Goal: Information Seeking & Learning: Learn about a topic

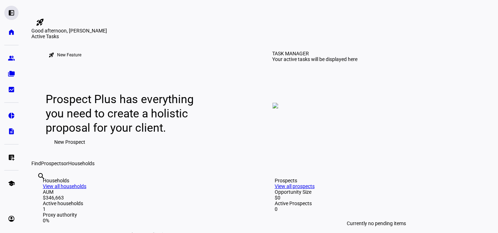
click at [11, 13] on eth-mat-symbol "left_panel_open" at bounding box center [11, 12] width 7 height 7
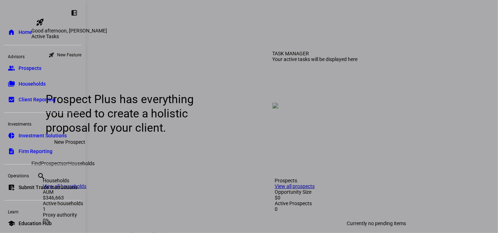
click at [21, 65] on span "Prospects" at bounding box center [30, 68] width 23 height 7
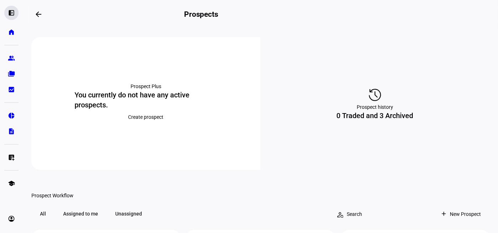
click at [10, 11] on eth-mat-symbol "left_panel_open" at bounding box center [11, 12] width 7 height 7
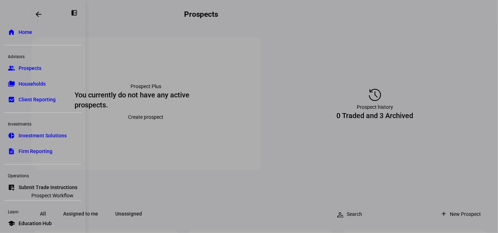
scroll to position [20, 0]
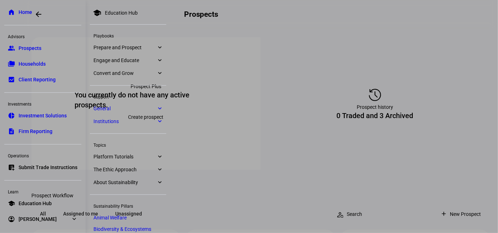
click at [32, 215] on link "account_circle [PERSON_NAME] expand_more" at bounding box center [42, 219] width 77 height 14
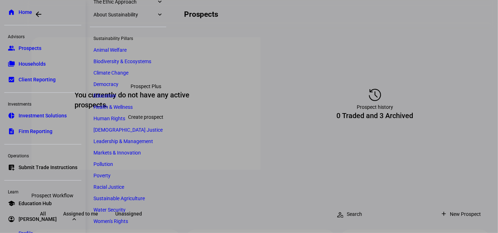
scroll to position [0, 0]
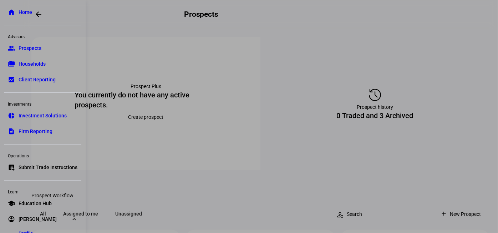
click at [236, 200] on div at bounding box center [249, 116] width 498 height 233
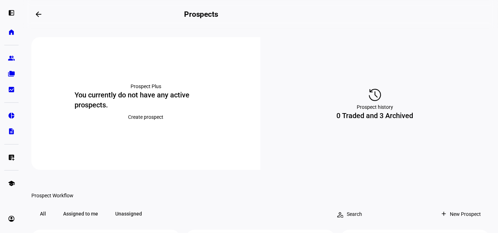
click at [40, 14] on mat-icon "arrow_backwards" at bounding box center [38, 14] width 9 height 9
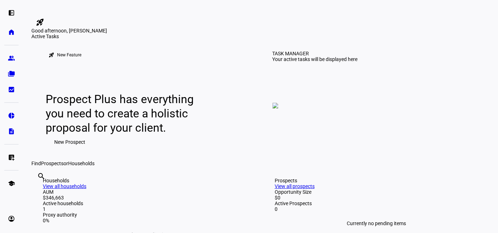
click at [44, 18] on mat-icon "rocket_launch" at bounding box center [40, 22] width 9 height 9
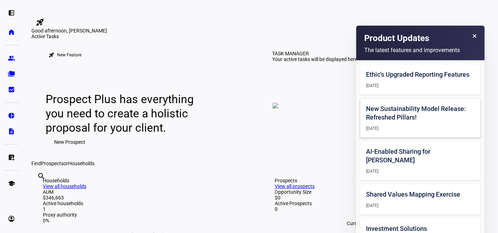
scroll to position [203, 0]
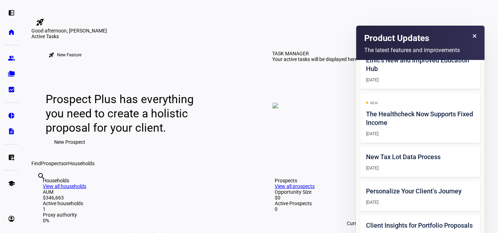
click at [277, 34] on div "Good afternoon, [PERSON_NAME]" at bounding box center [260, 31] width 458 height 6
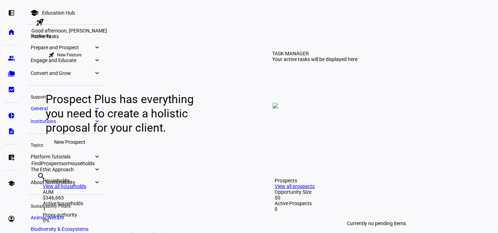
click at [47, 109] on span "General" at bounding box center [62, 109] width 63 height 6
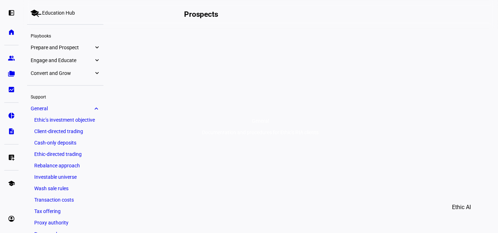
scroll to position [100, 0]
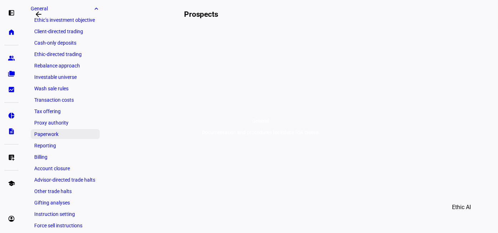
click at [54, 132] on link "Paperwork" at bounding box center [65, 134] width 69 height 10
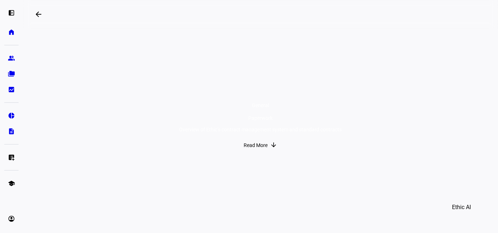
click at [258, 152] on span "Read More" at bounding box center [256, 145] width 24 height 14
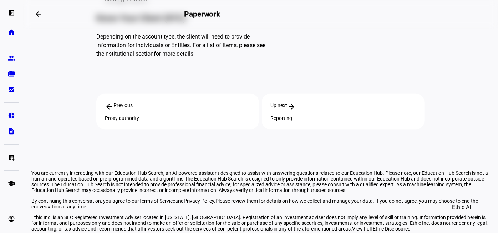
scroll to position [559, 0]
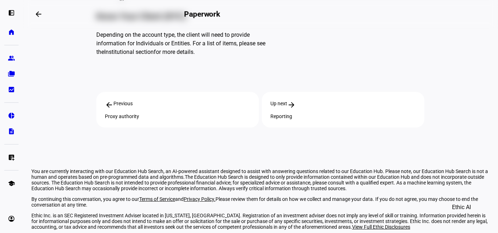
click at [115, 233] on link "ADV Part 2A" at bounding box center [128, 237] width 27 height 6
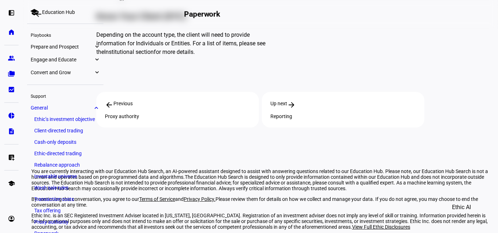
scroll to position [0, 0]
click at [77, 72] on span "Convert and Grow" at bounding box center [62, 73] width 63 height 6
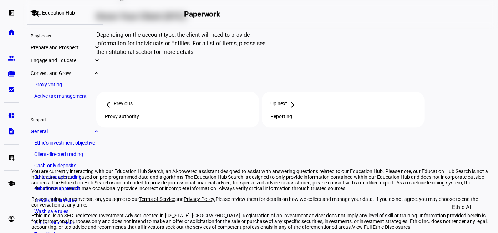
click at [75, 49] on span "Prepare and Prospect" at bounding box center [62, 48] width 63 height 6
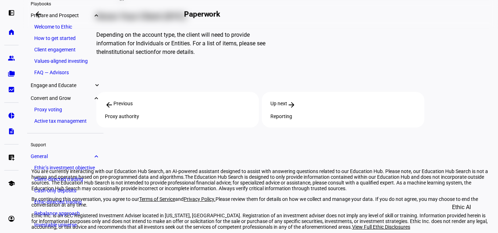
scroll to position [39, 0]
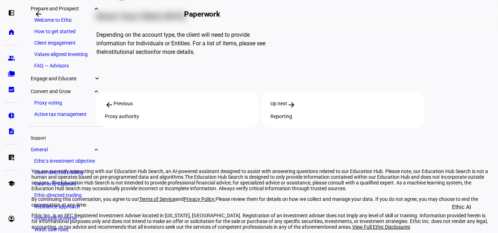
click at [63, 65] on link "FAQ — Advisors" at bounding box center [65, 66] width 69 height 10
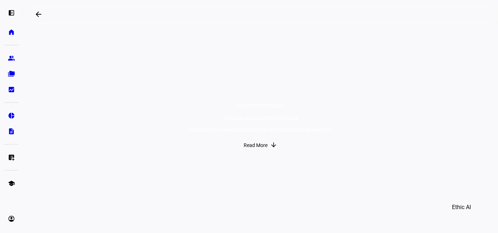
click at [252, 152] on span "Read More" at bounding box center [256, 145] width 24 height 14
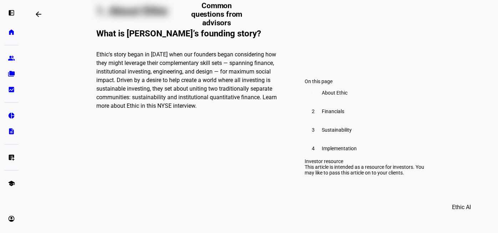
scroll to position [241, 0]
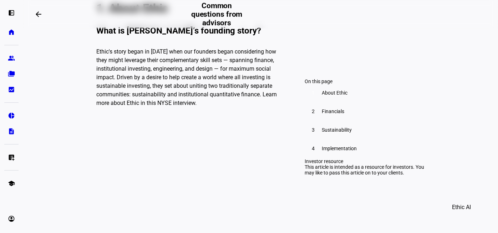
click at [328, 151] on span "Implementation" at bounding box center [339, 149] width 35 height 6
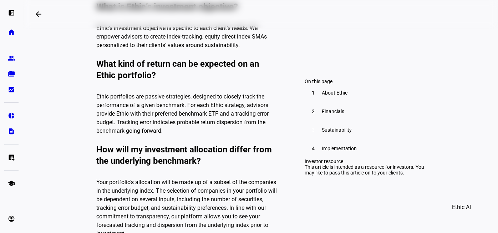
scroll to position [0, 0]
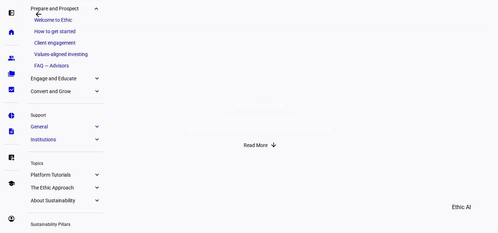
click at [59, 128] on span "General" at bounding box center [62, 127] width 63 height 6
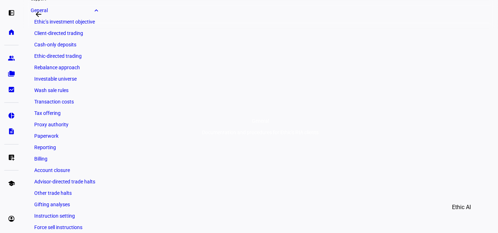
scroll to position [100, 0]
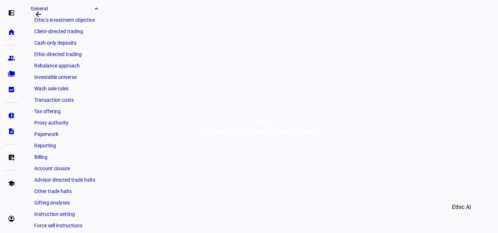
click at [63, 32] on link "Client-directed trading" at bounding box center [65, 31] width 69 height 10
